Goal: Task Accomplishment & Management: Manage account settings

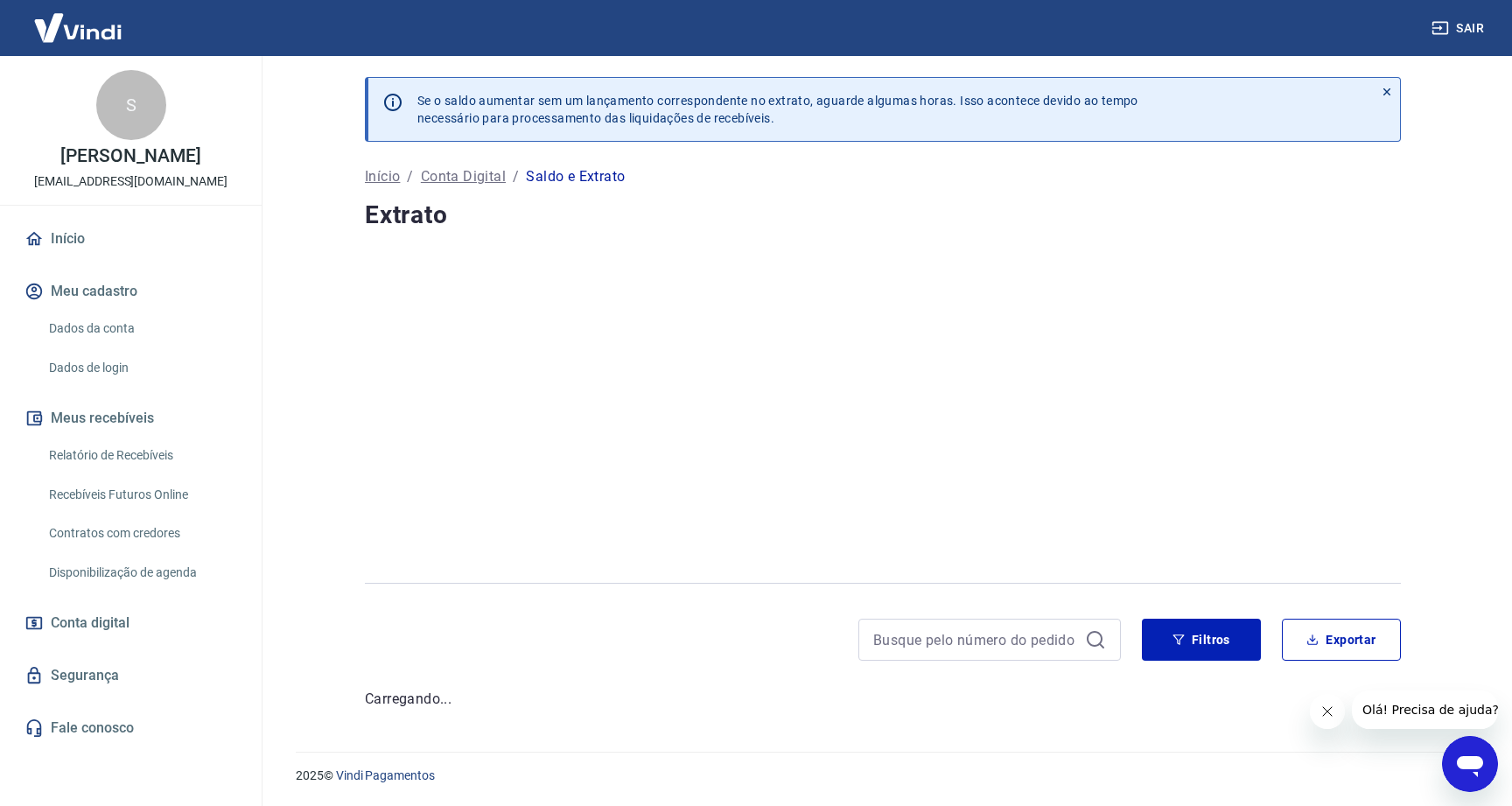
click at [476, 173] on p "Conta Digital" at bounding box center [463, 176] width 85 height 21
click at [385, 185] on p "Início" at bounding box center [382, 176] width 35 height 21
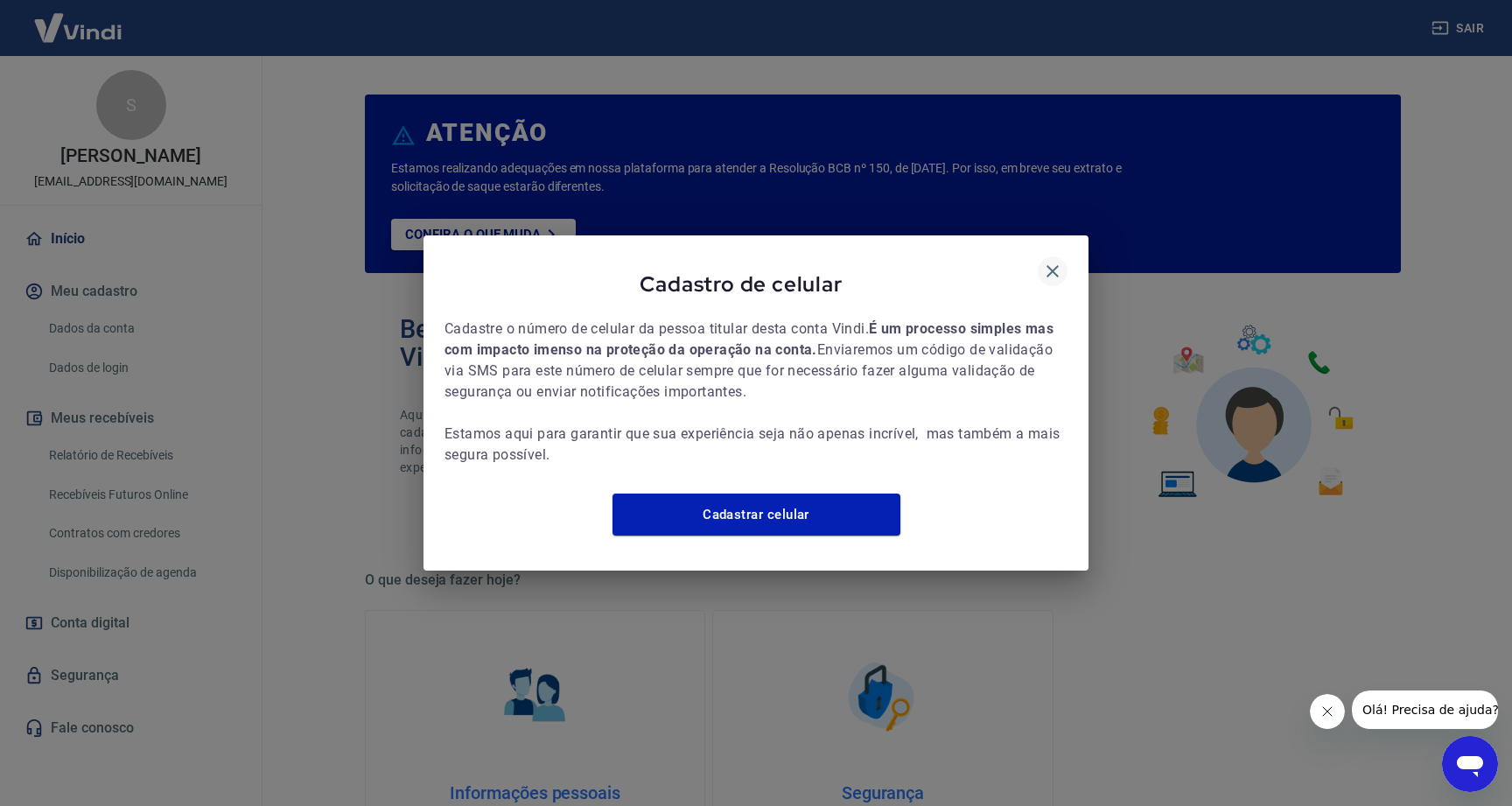
click at [1052, 261] on icon "button" at bounding box center [1052, 270] width 21 height 21
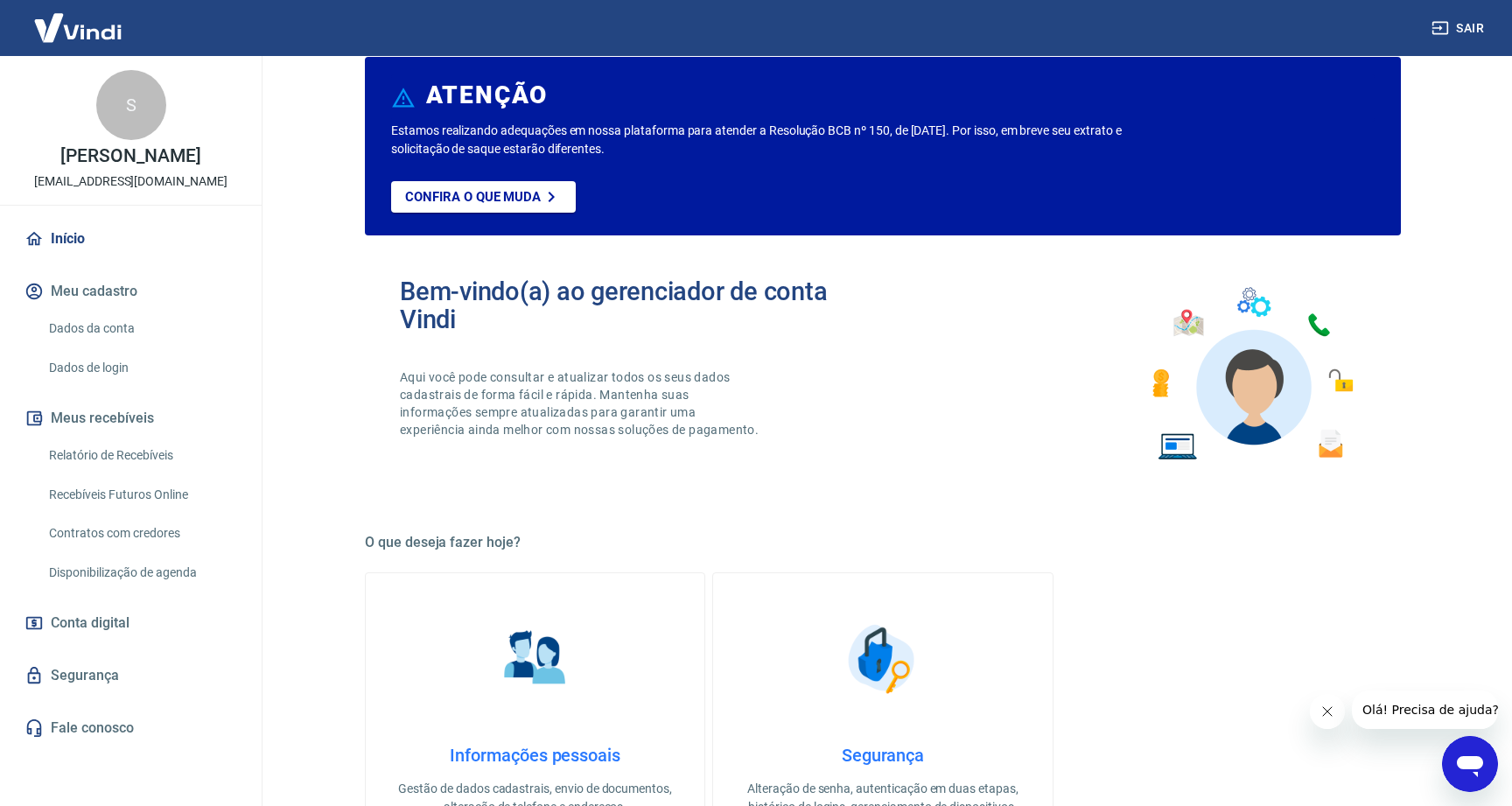
scroll to position [108, 0]
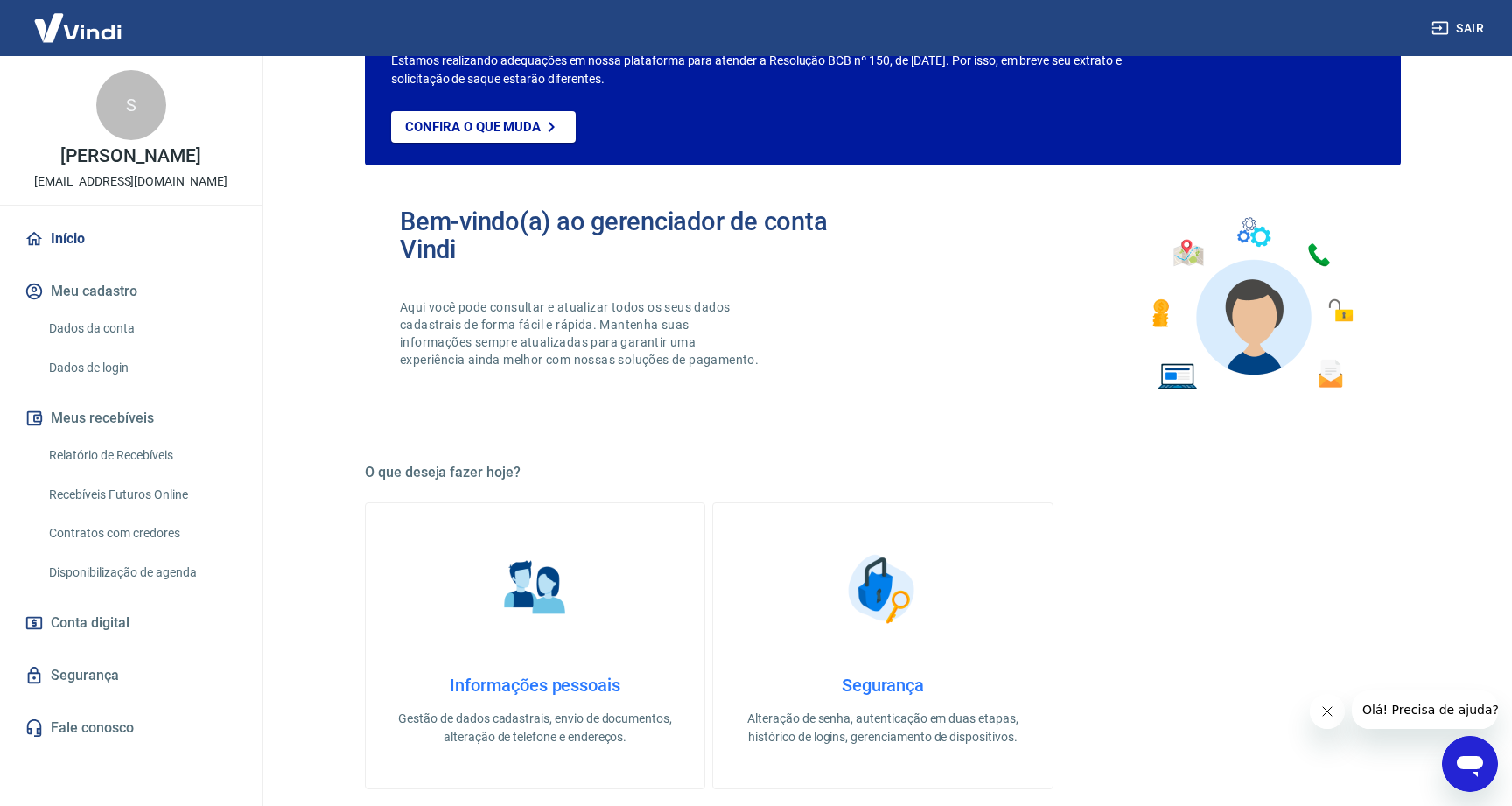
click at [118, 465] on link "Relatório de Recebíveis" at bounding box center [141, 456] width 199 height 36
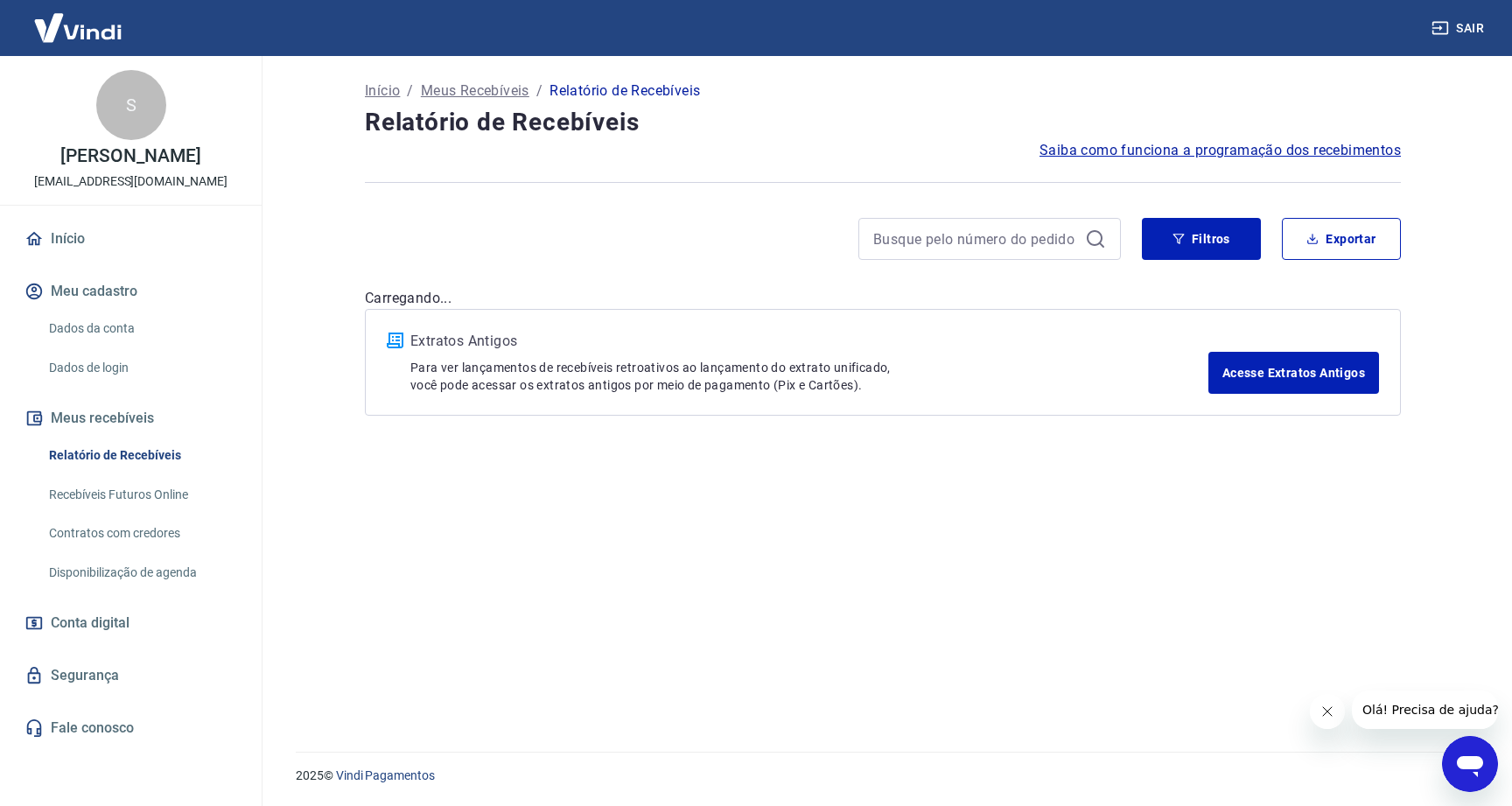
click at [115, 504] on link "Recebíveis Futuros Online" at bounding box center [141, 495] width 199 height 36
click at [74, 258] on link "Início" at bounding box center [130, 239] width 220 height 39
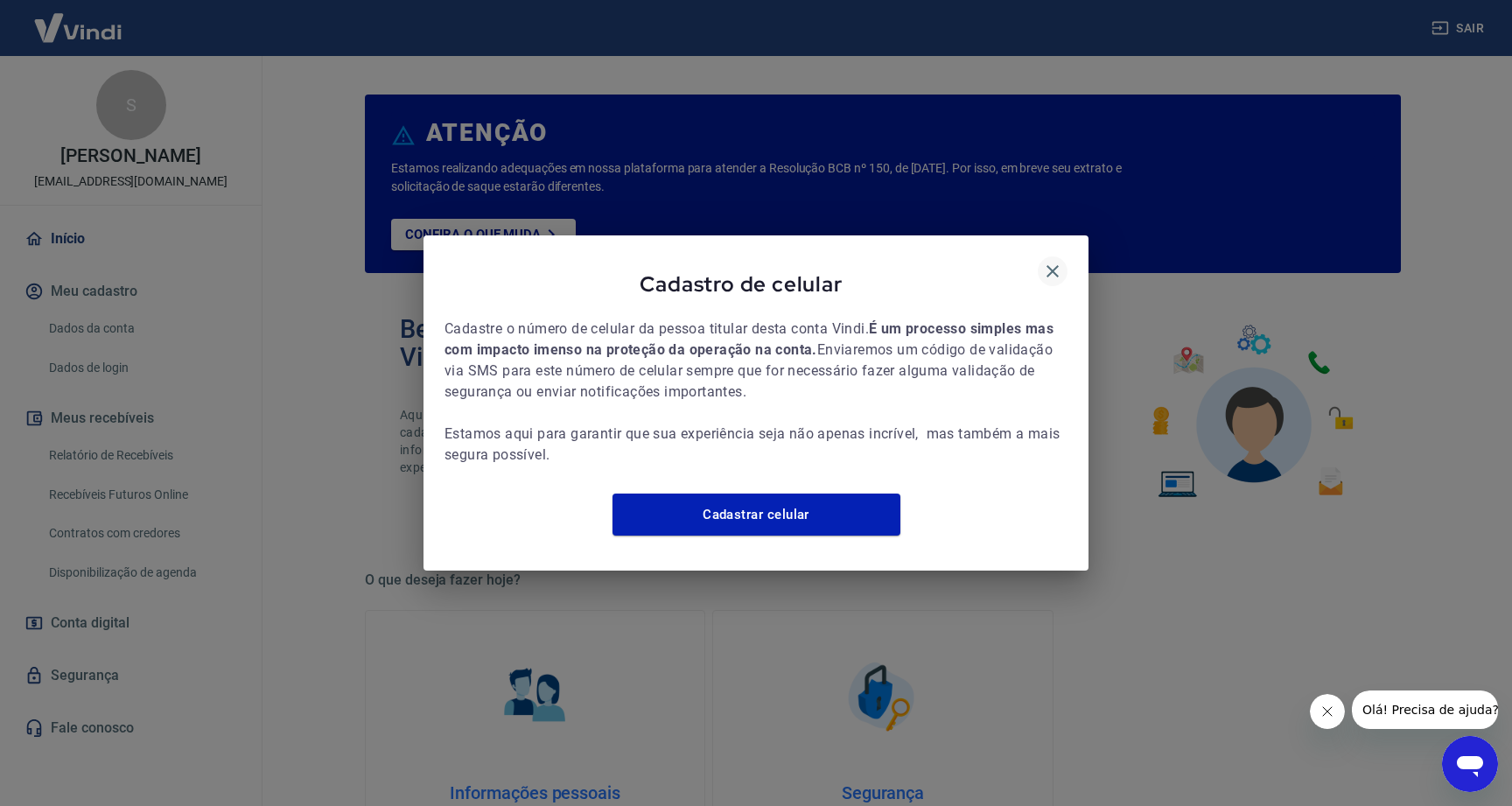
click at [1047, 256] on button "button" at bounding box center [1052, 270] width 30 height 30
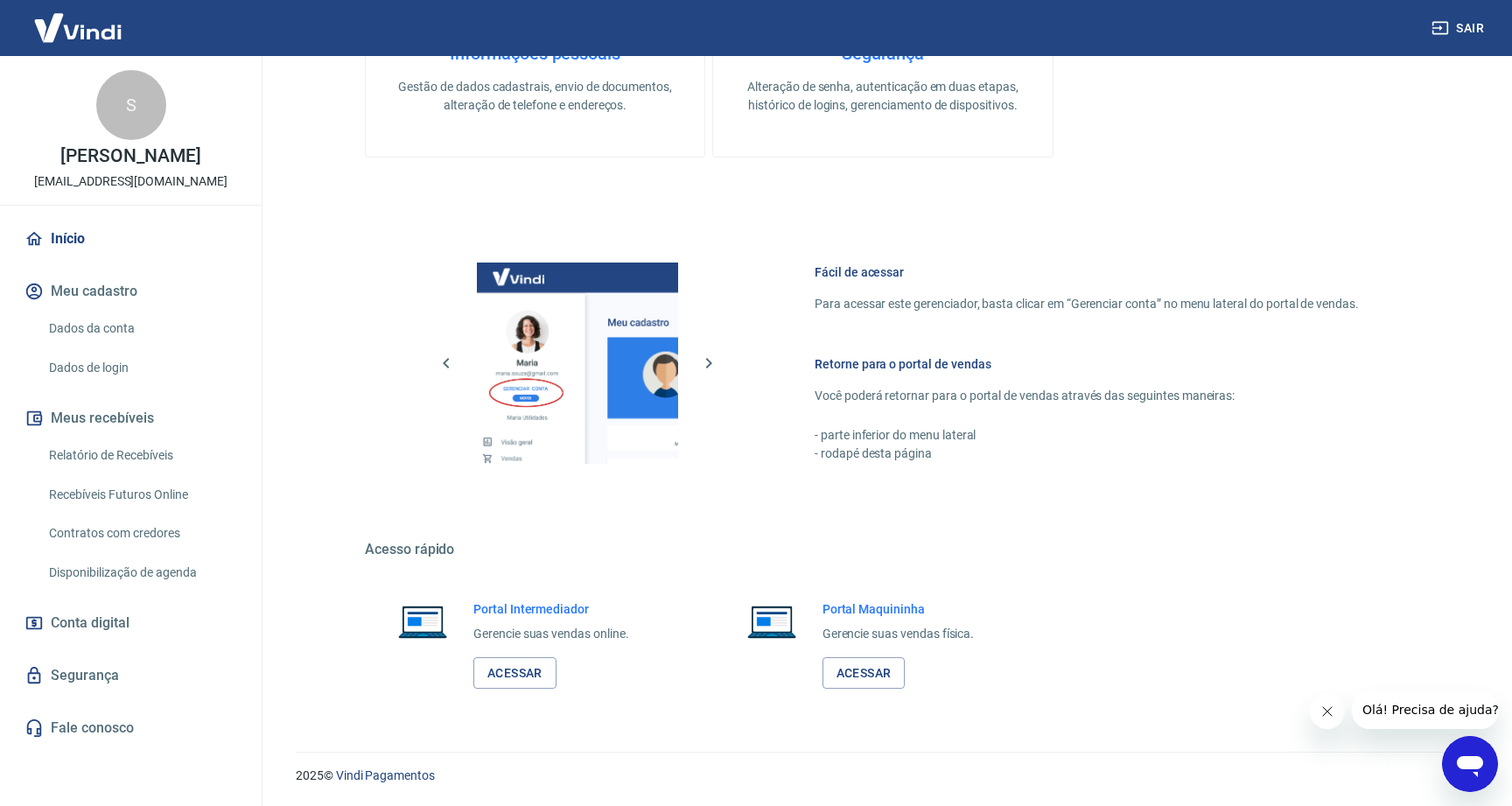
scroll to position [739, 0]
click at [504, 678] on link "Acessar" at bounding box center [515, 673] width 83 height 33
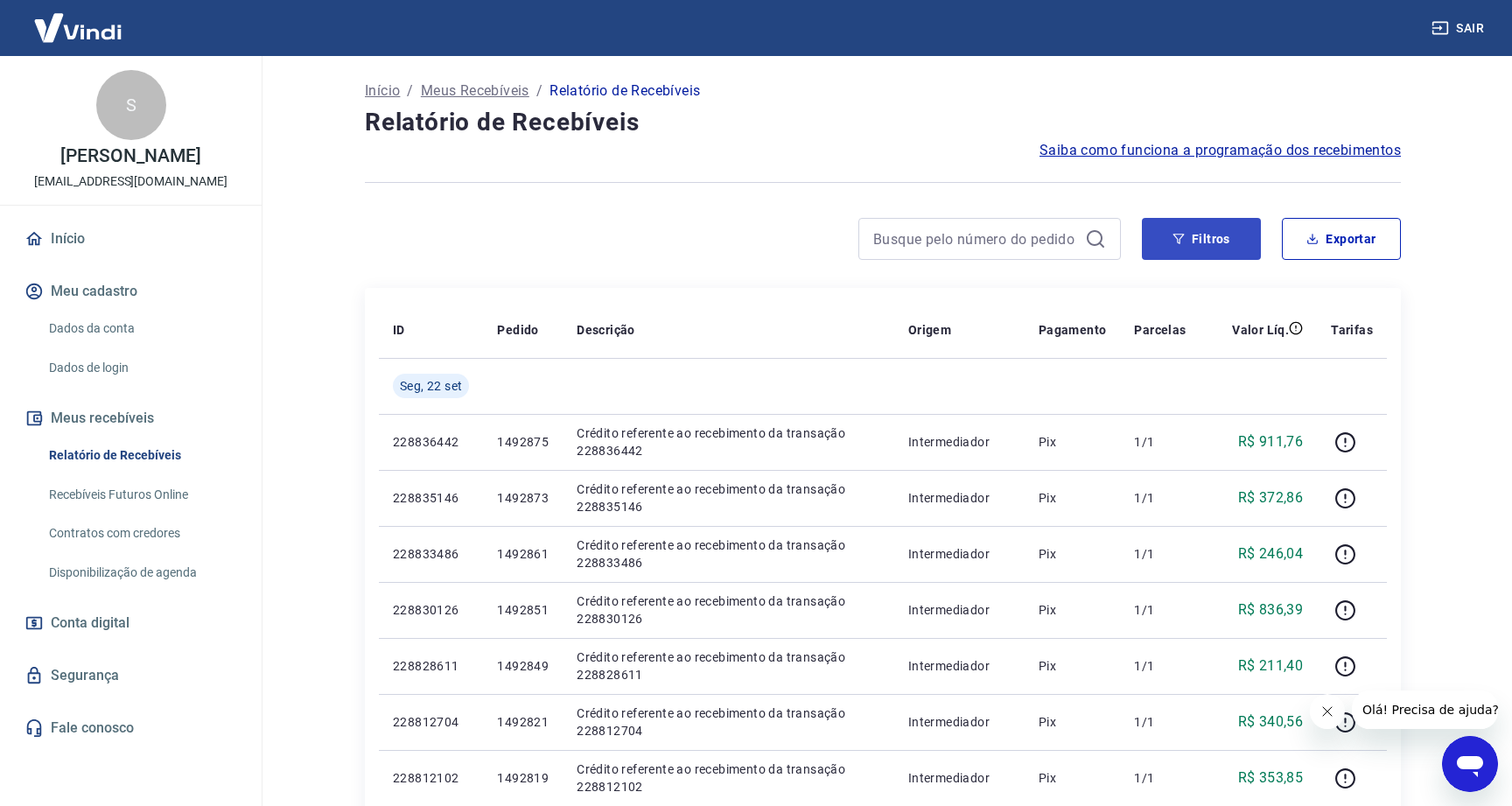
click at [1224, 236] on button "Filtros" at bounding box center [1202, 239] width 119 height 42
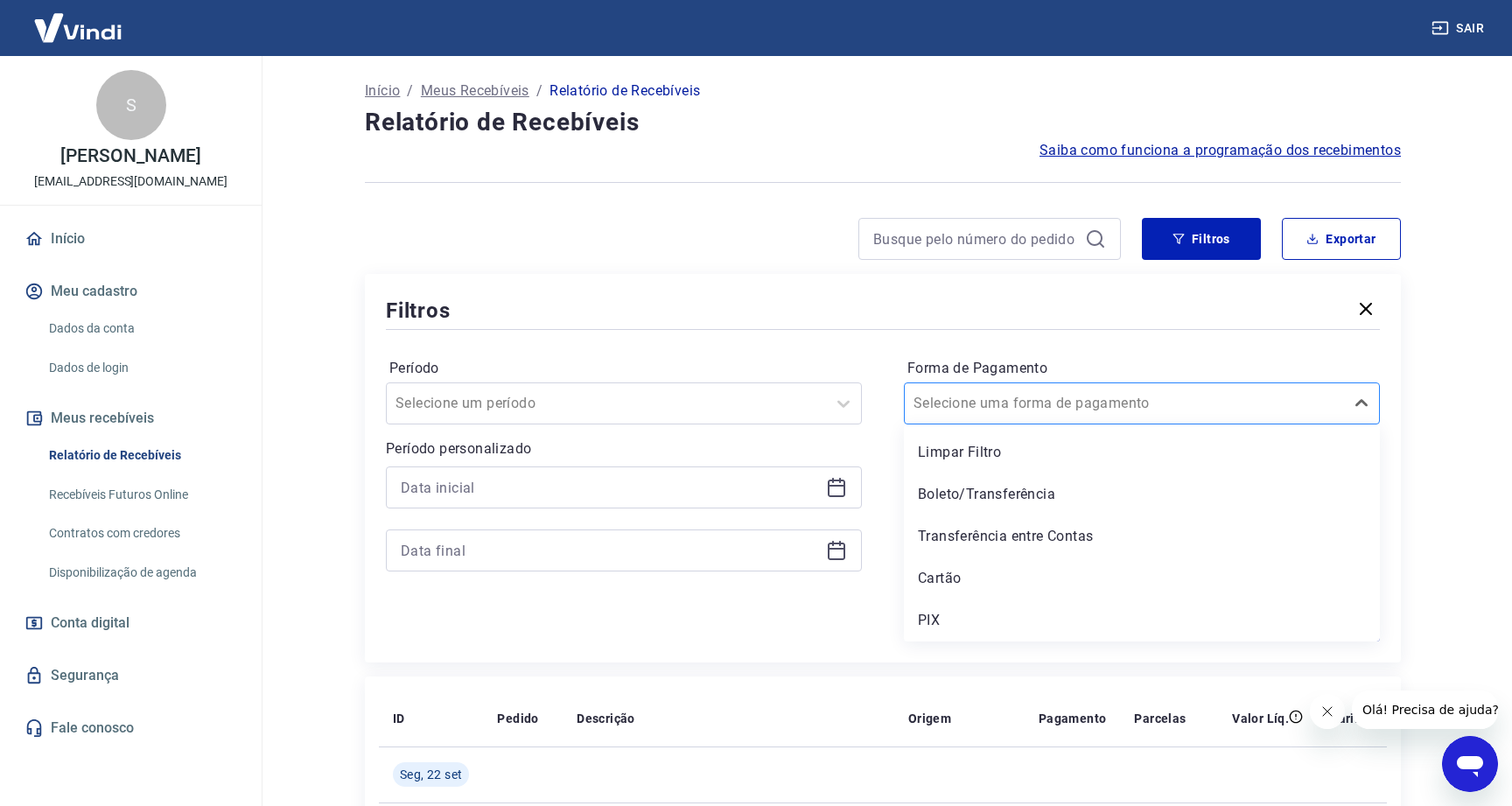
click at [1037, 411] on input "Forma de Pagamento" at bounding box center [1002, 403] width 176 height 21
click at [952, 629] on div "PIX" at bounding box center [1142, 620] width 476 height 35
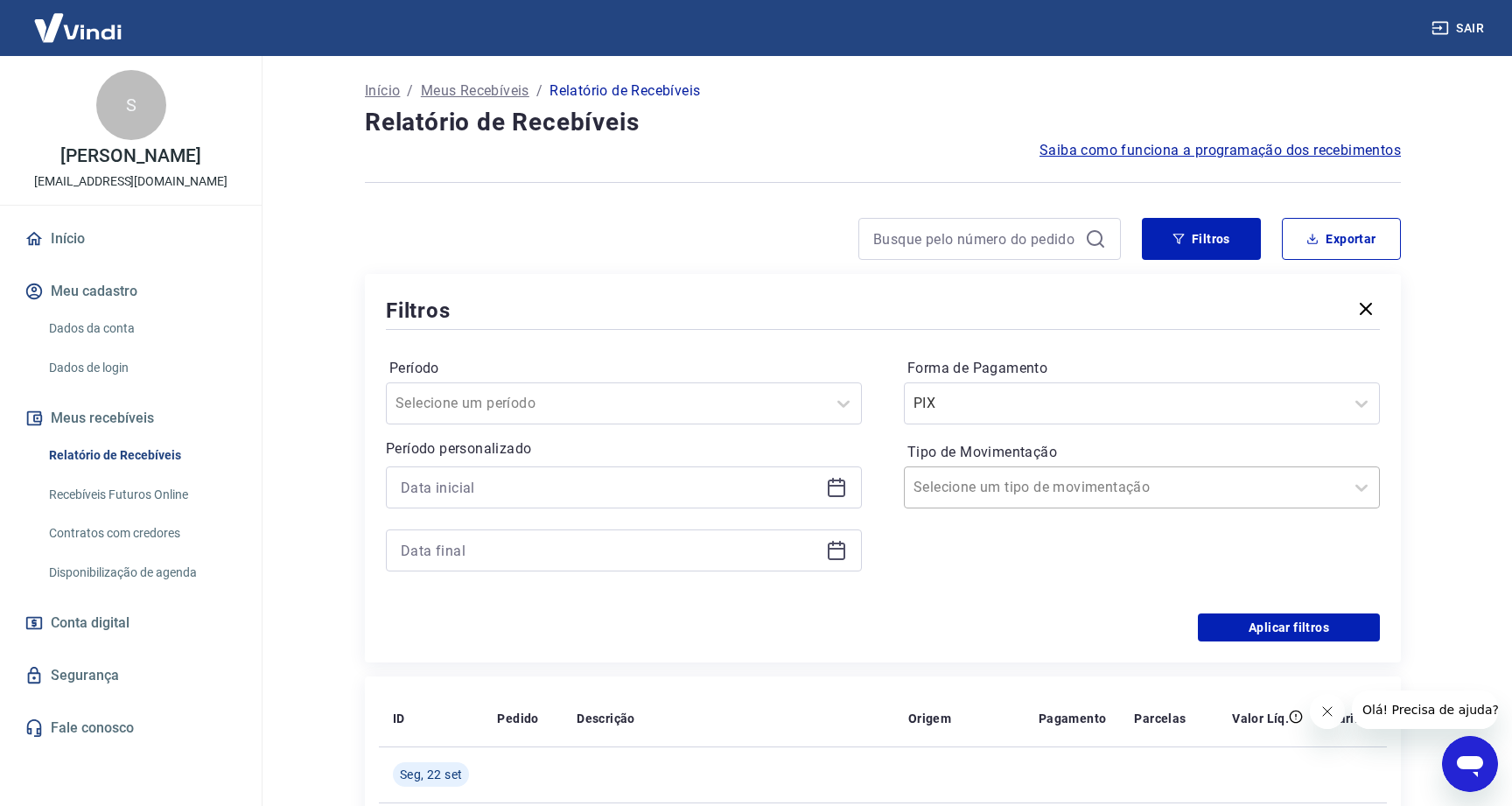
click at [1003, 489] on div "Selecione um tipo de movimentação" at bounding box center [1125, 487] width 422 height 21
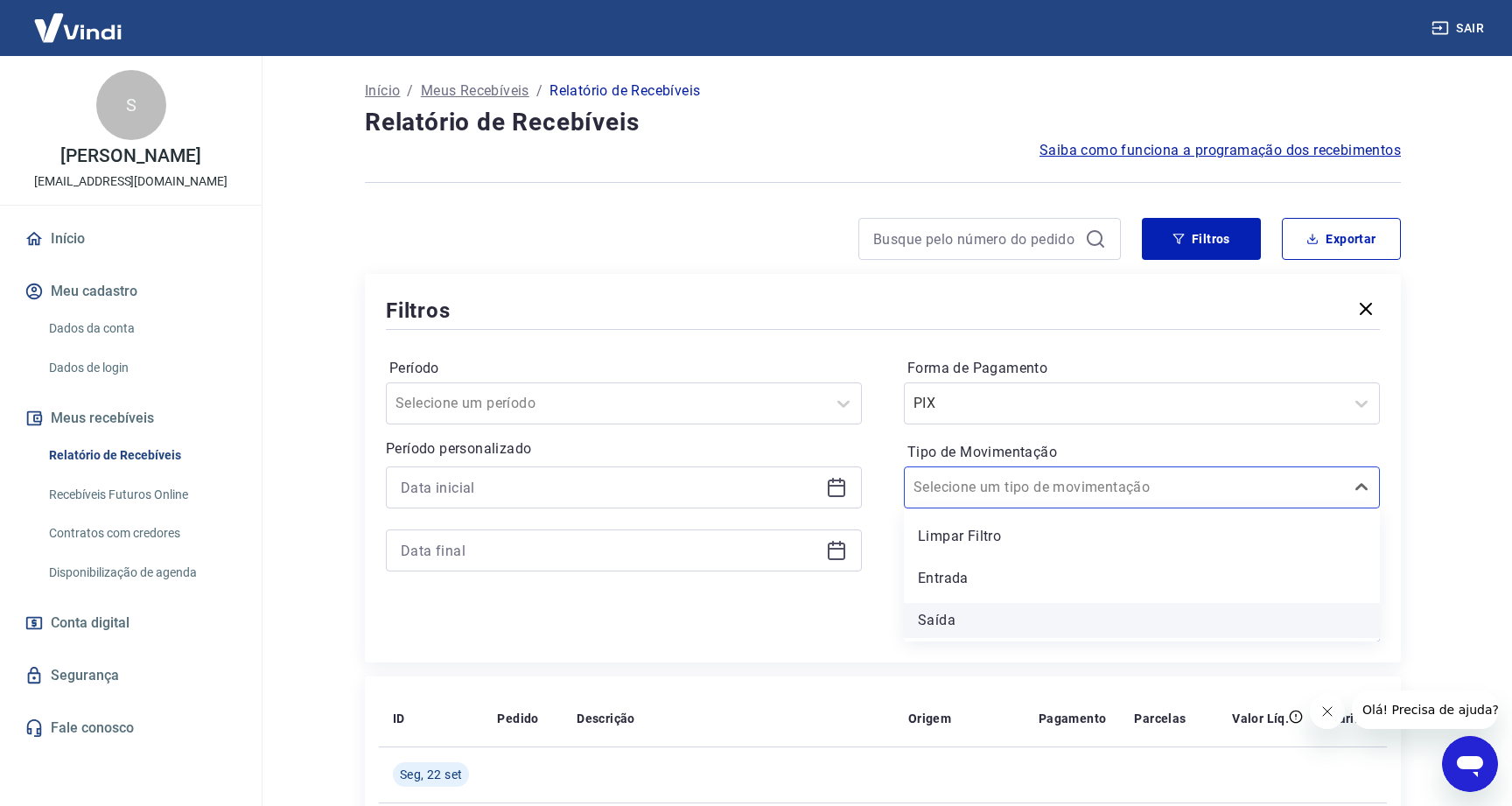
click at [950, 623] on div "Saída" at bounding box center [1142, 620] width 476 height 35
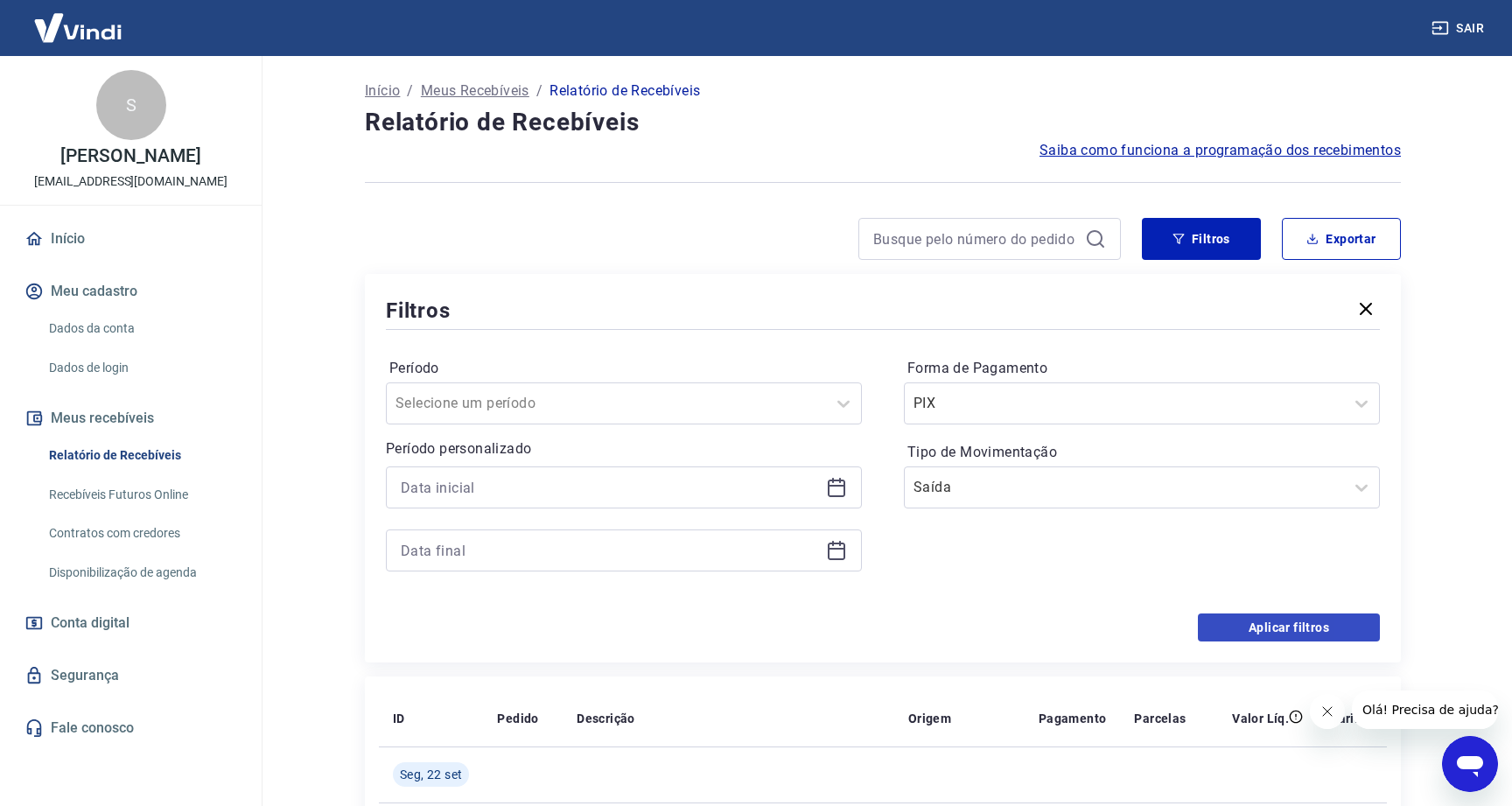
click at [1279, 621] on button "Aplicar filtros" at bounding box center [1289, 627] width 182 height 28
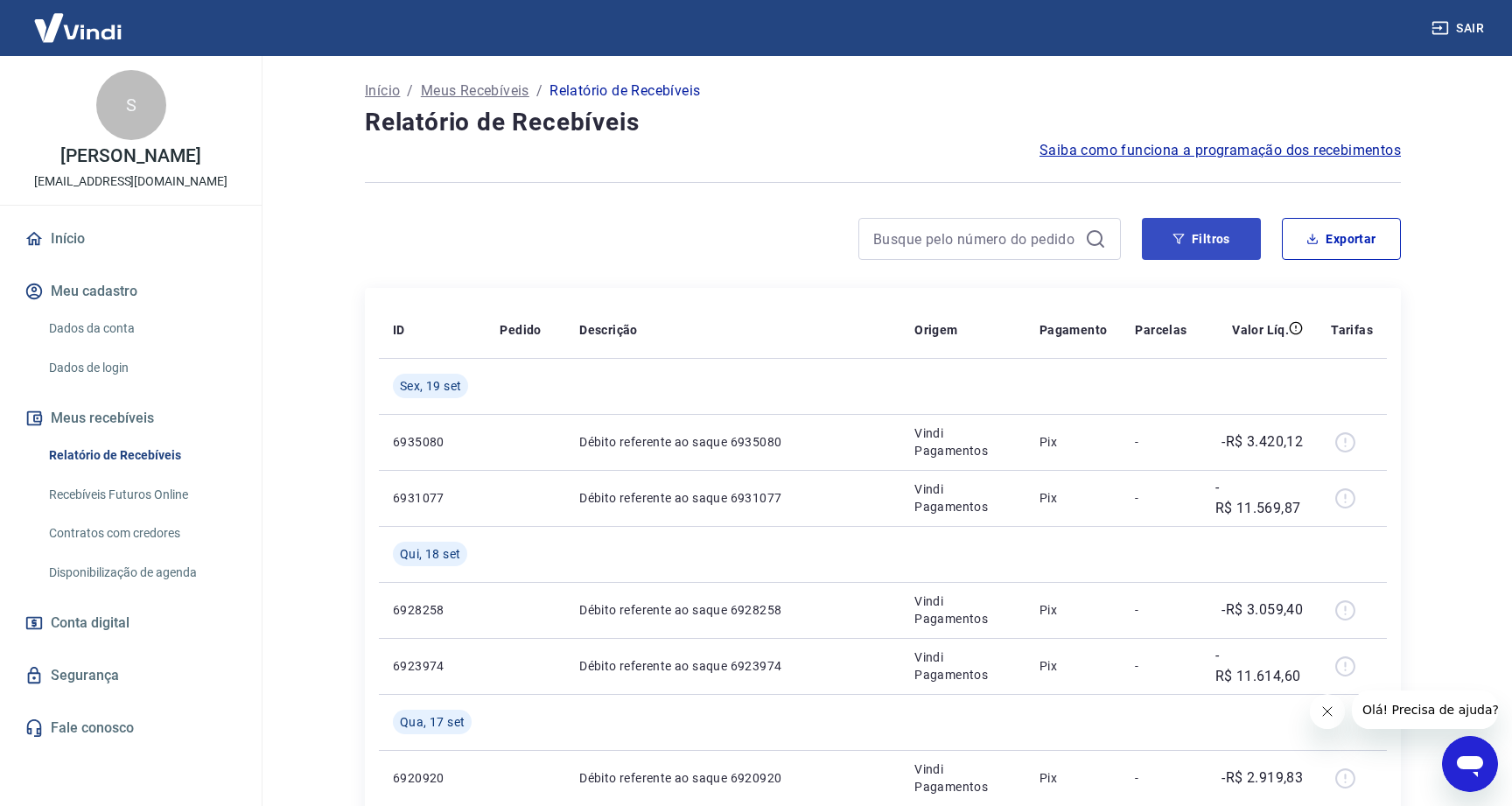
click at [1214, 246] on button "Filtros" at bounding box center [1202, 239] width 119 height 42
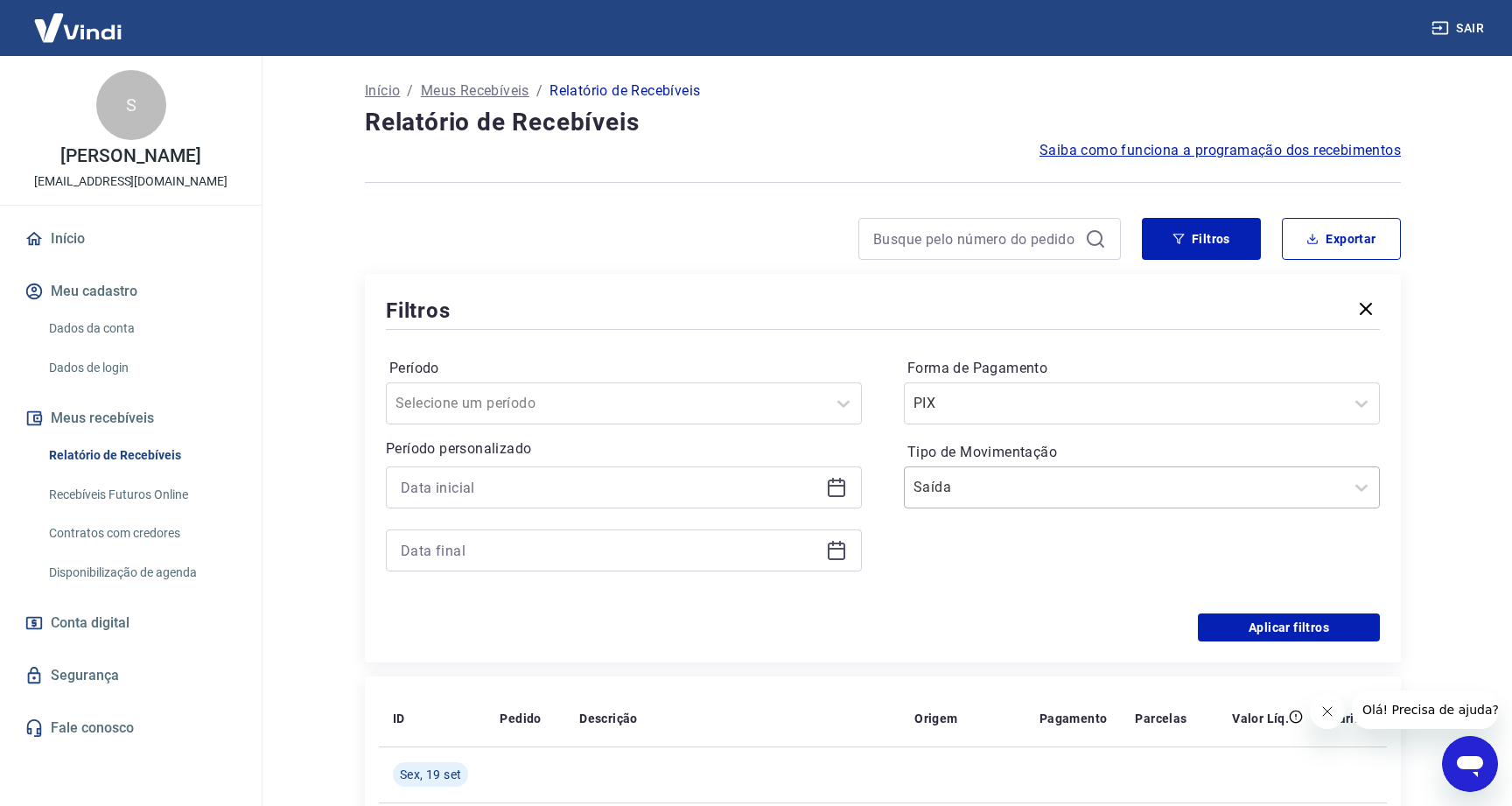
click at [1011, 499] on div "Saída" at bounding box center [1124, 487] width 439 height 32
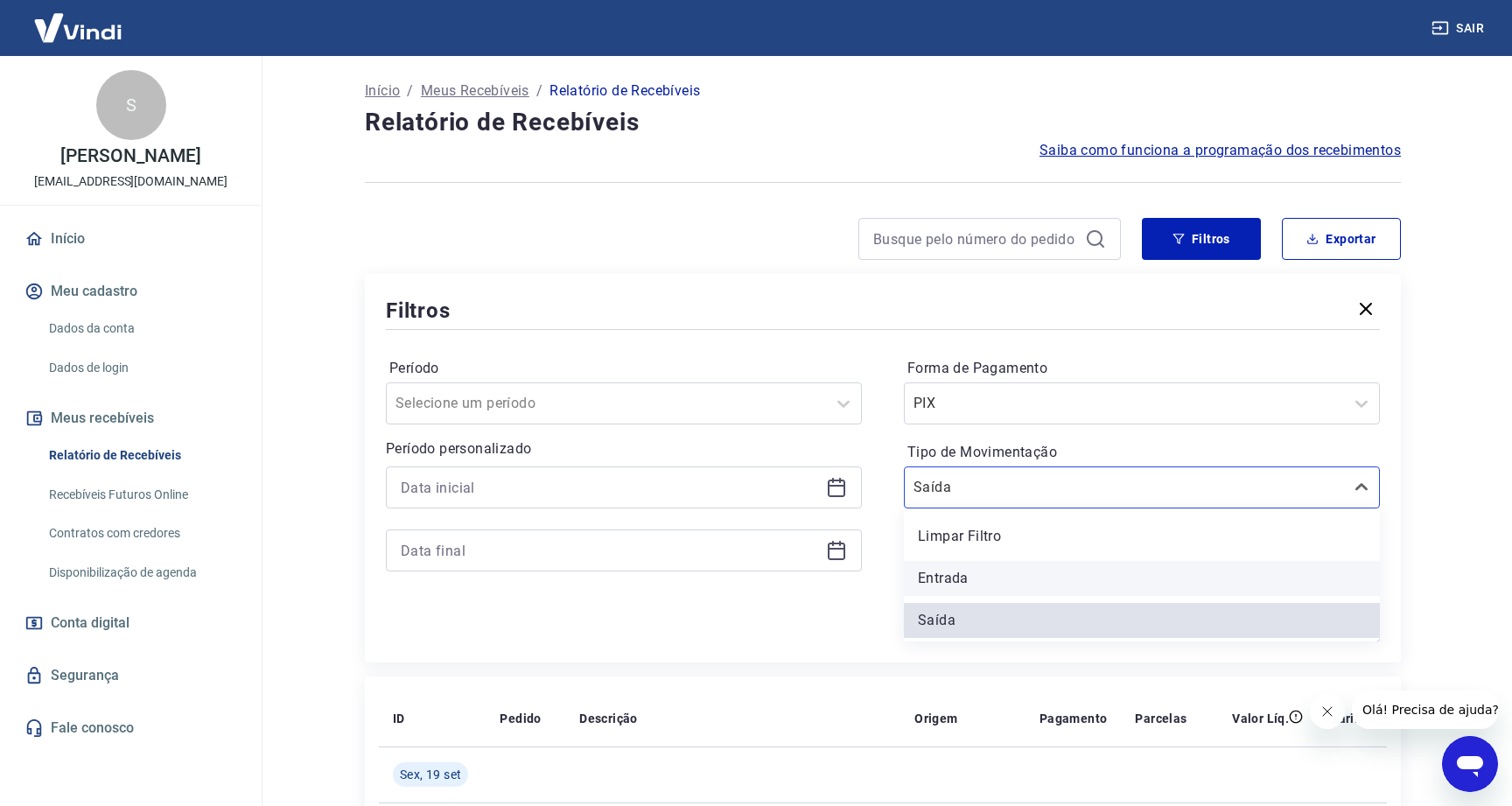
click at [984, 577] on div "Entrada" at bounding box center [1142, 578] width 476 height 35
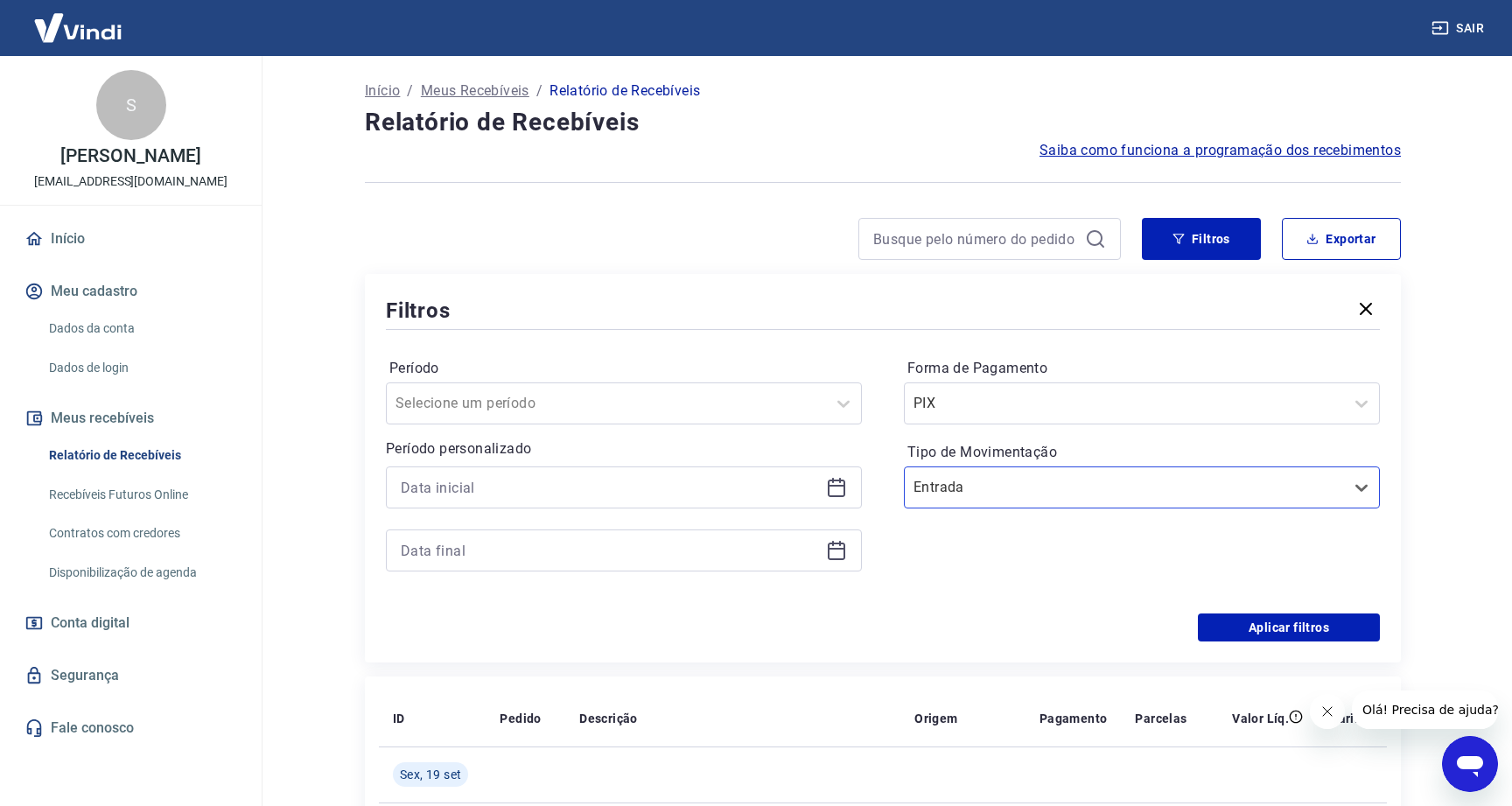
click at [984, 577] on div "Forma de Pagamento PIX Tipo de Movimentação option Entrada, selected. Select is…" at bounding box center [1142, 473] width 476 height 238
click at [594, 482] on input at bounding box center [610, 487] width 418 height 26
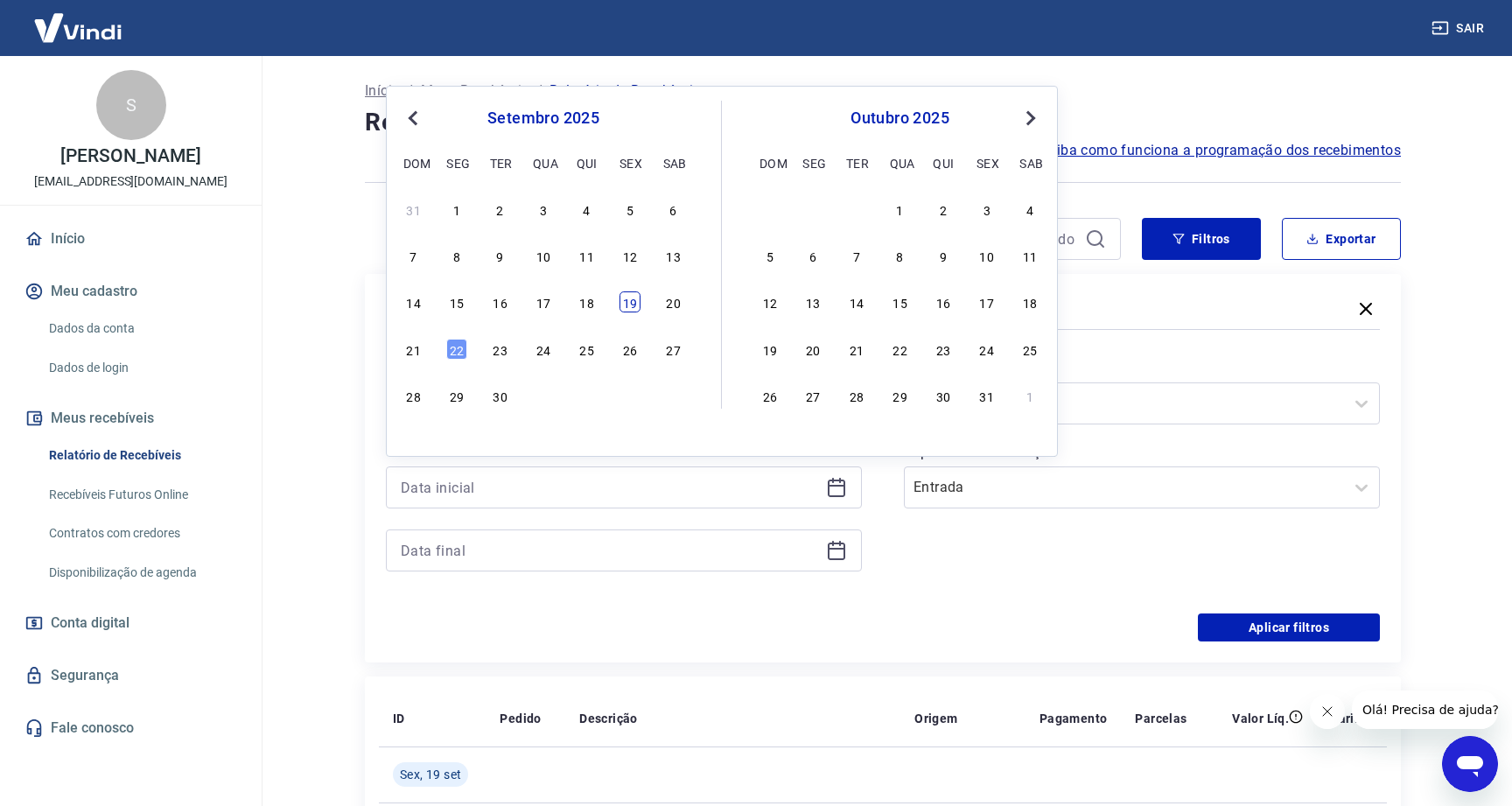
click at [623, 304] on div "19" at bounding box center [630, 301] width 21 height 21
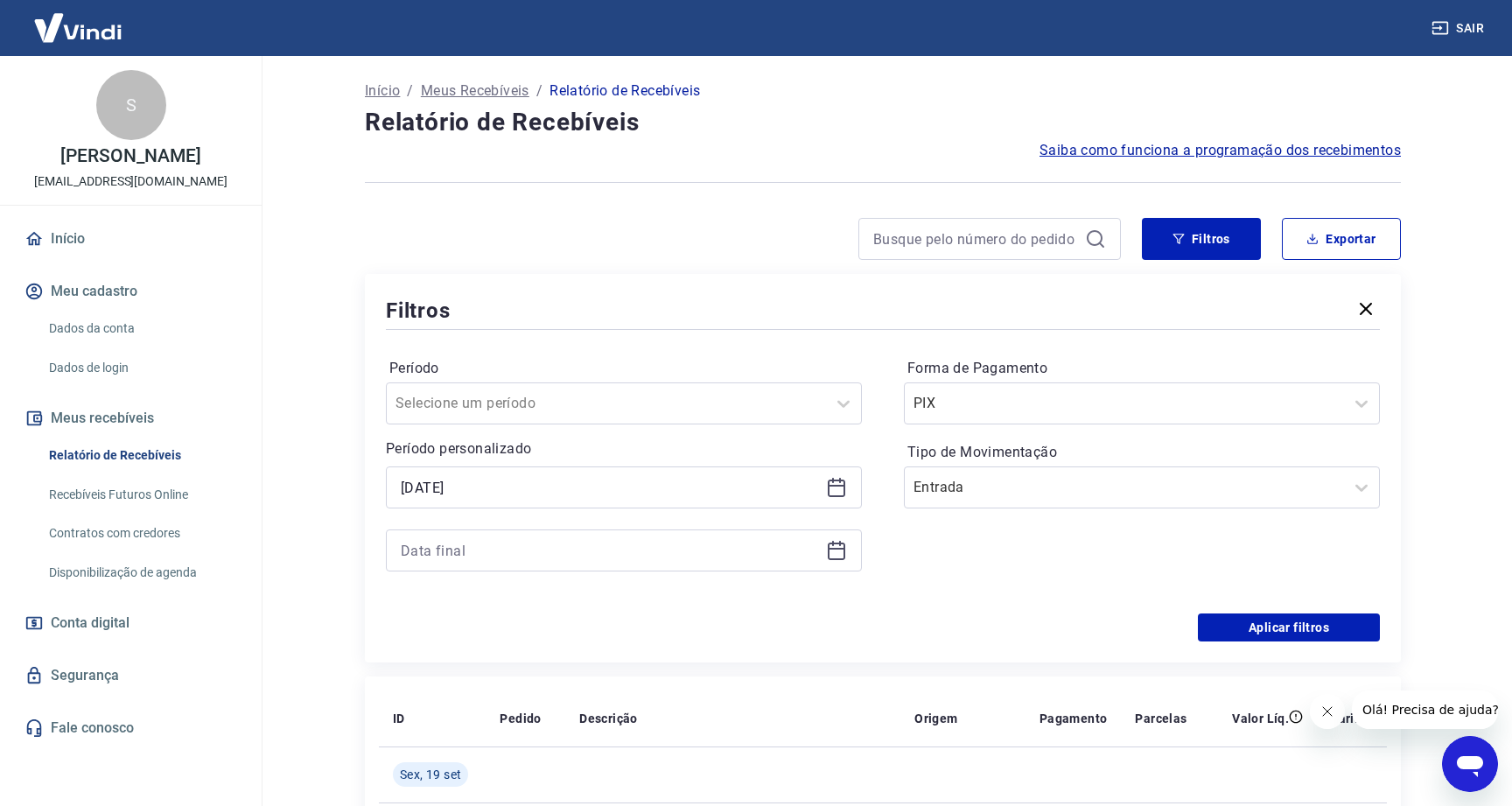
type input "19/09/2025"
click at [841, 547] on icon at bounding box center [836, 548] width 17 height 2
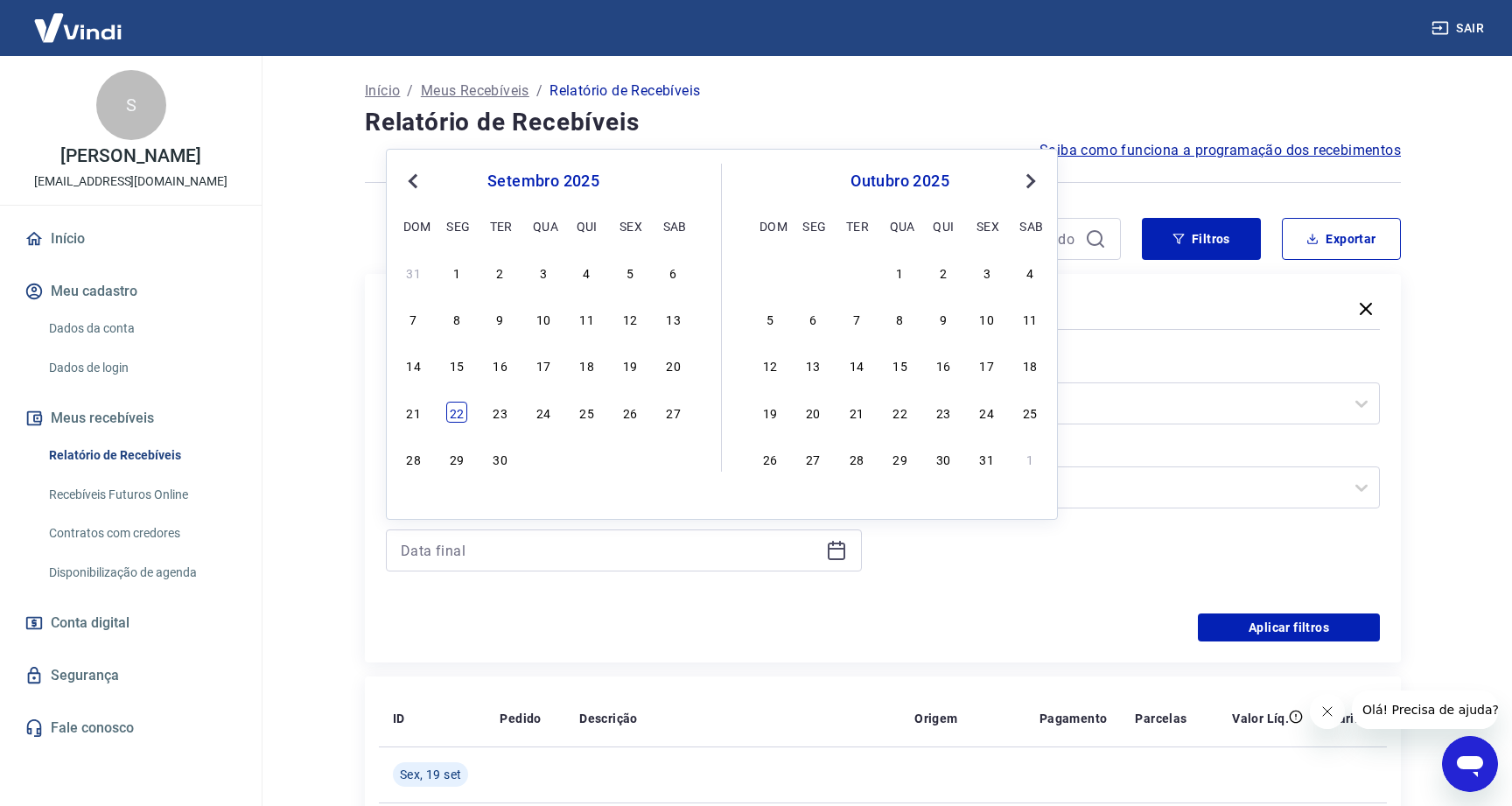
click at [451, 412] on div "22" at bounding box center [456, 412] width 21 height 21
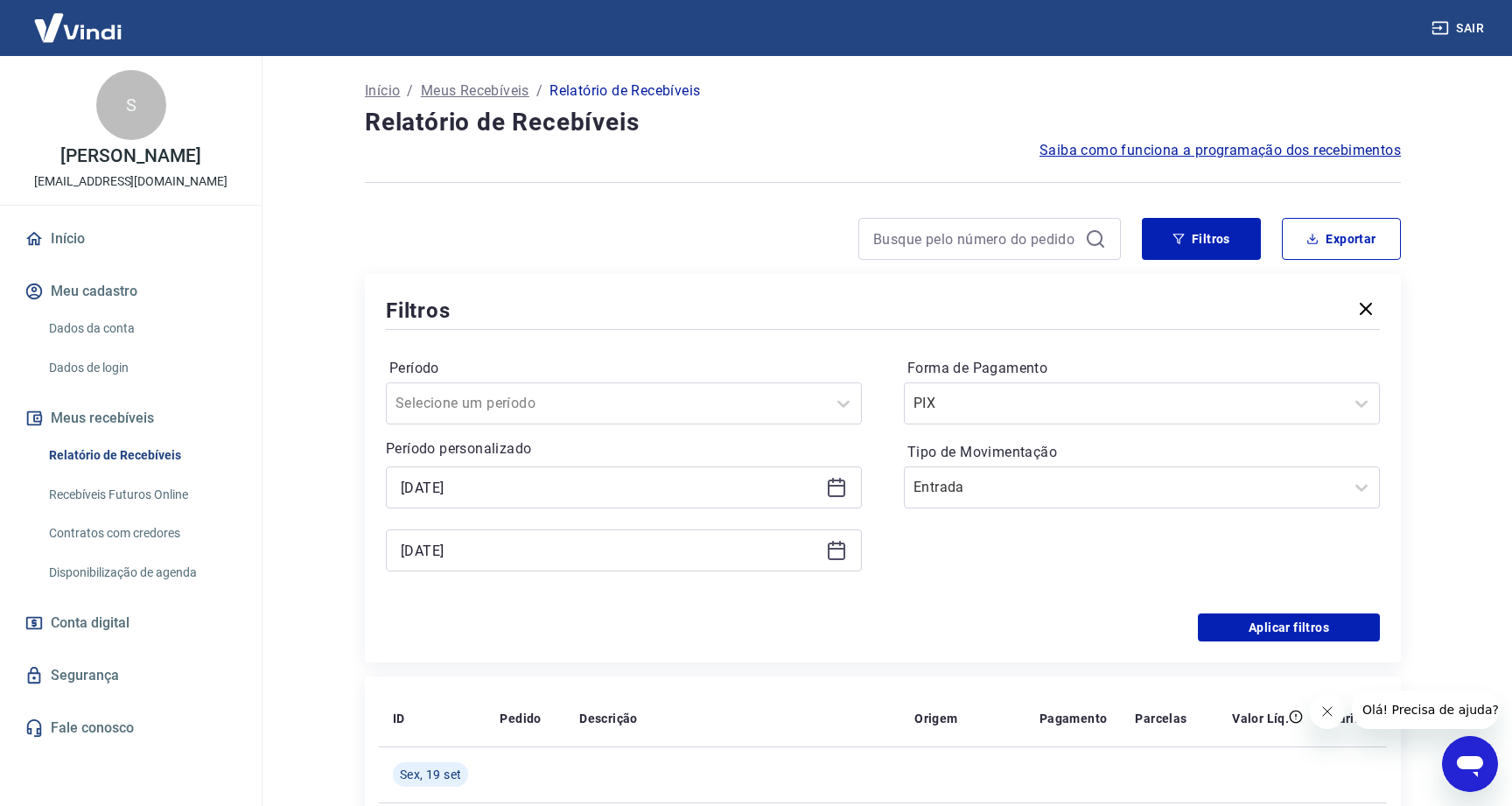
type input "22/09/2025"
click at [1234, 631] on button "Aplicar filtros" at bounding box center [1289, 627] width 182 height 28
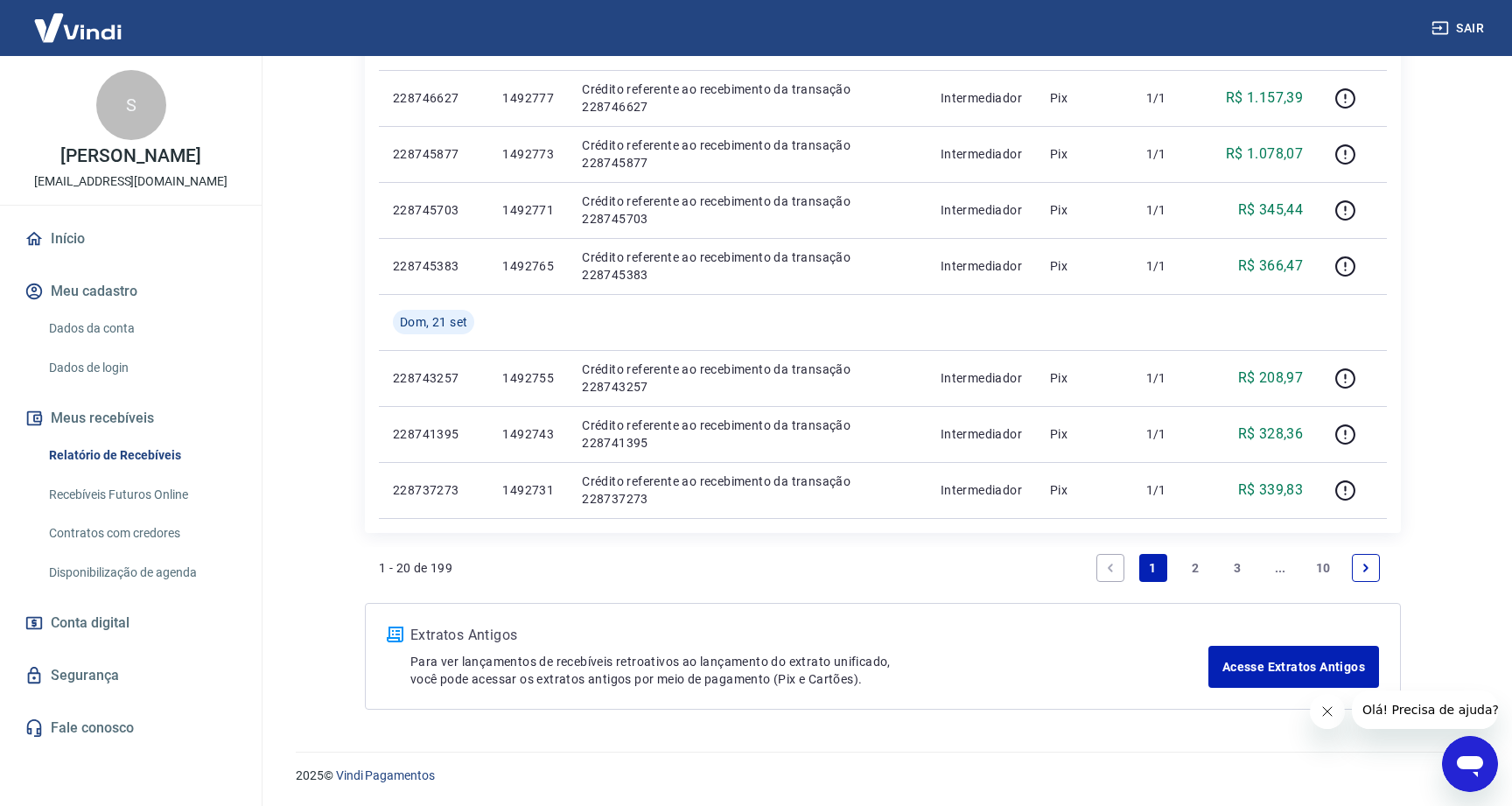
scroll to position [1072, 0]
click at [1365, 572] on icon "Next page" at bounding box center [1366, 568] width 13 height 13
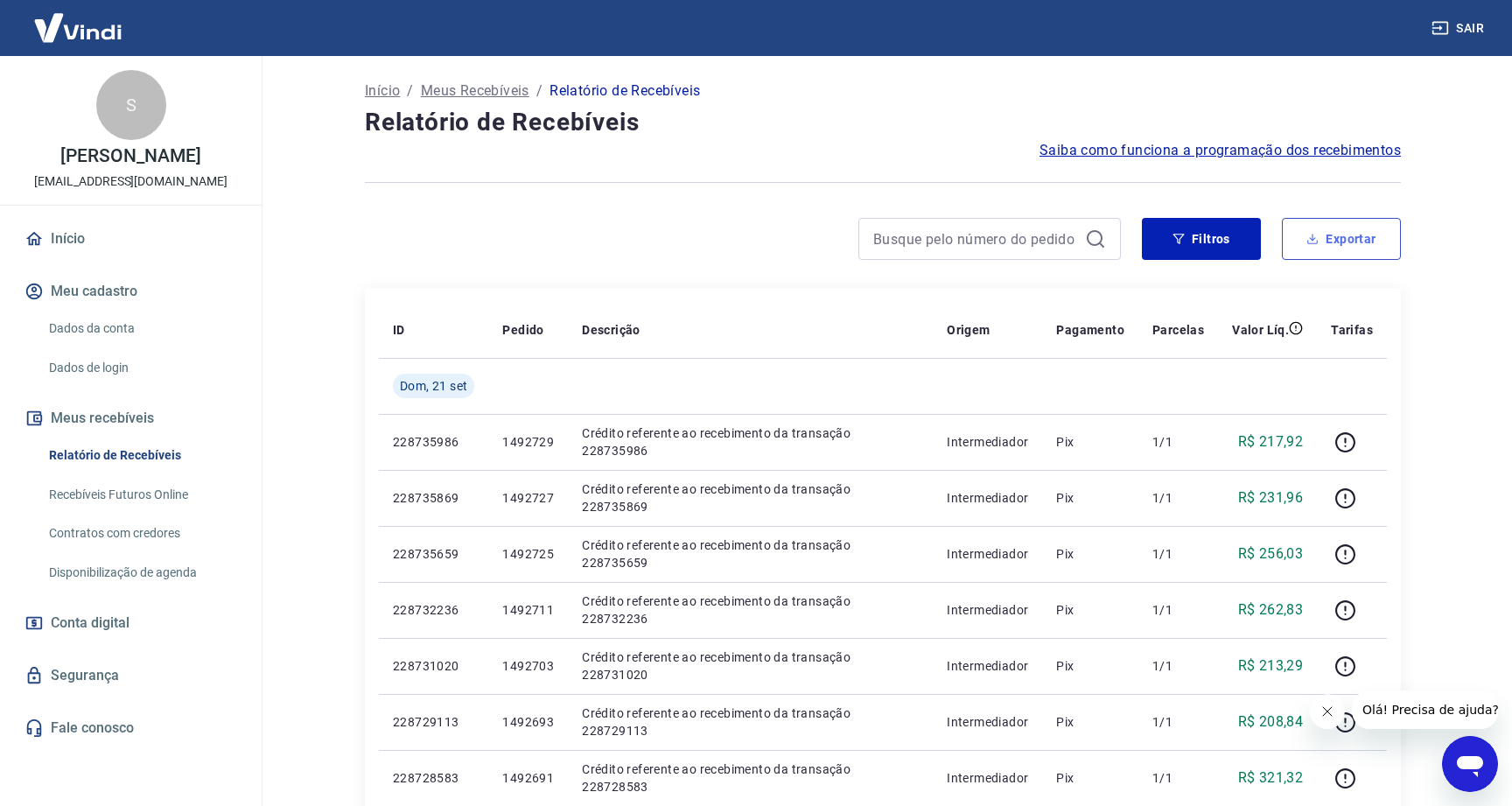
click at [1322, 243] on button "Exportar" at bounding box center [1342, 239] width 119 height 42
type input "19/09/2025"
type input "22/09/2025"
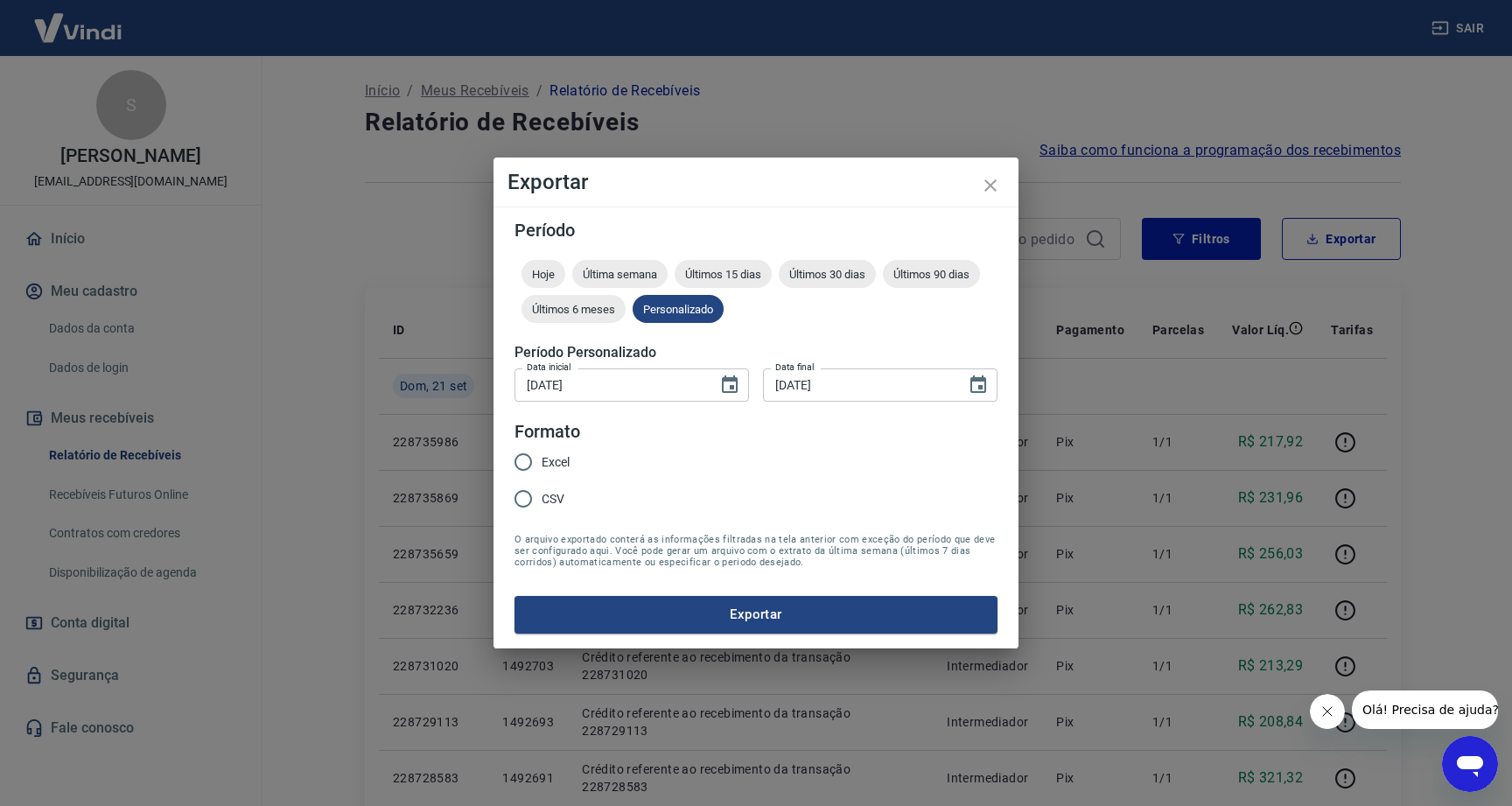
click at [518, 461] on input "Excel" at bounding box center [523, 461] width 37 height 37
radio input "true"
click at [737, 616] on button "Exportar" at bounding box center [756, 614] width 483 height 37
